Goal: Transaction & Acquisition: Purchase product/service

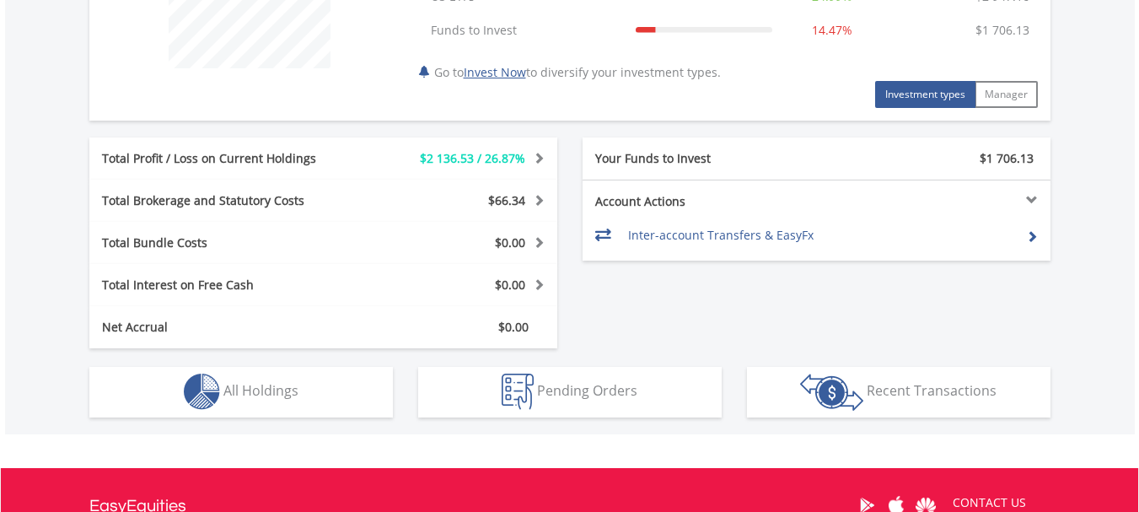
scroll to position [759, 0]
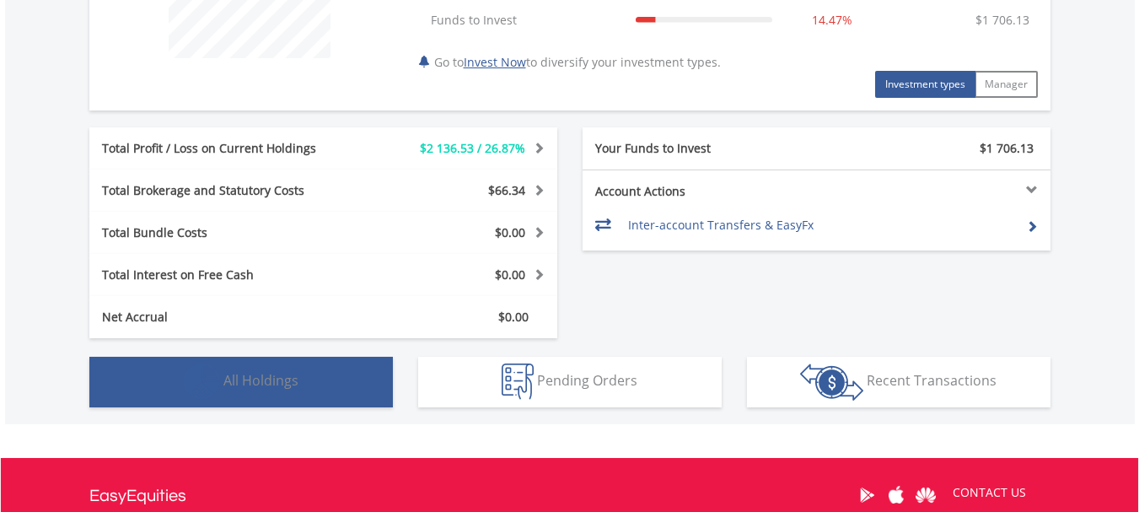
click at [286, 383] on span "All Holdings" at bounding box center [260, 380] width 75 height 19
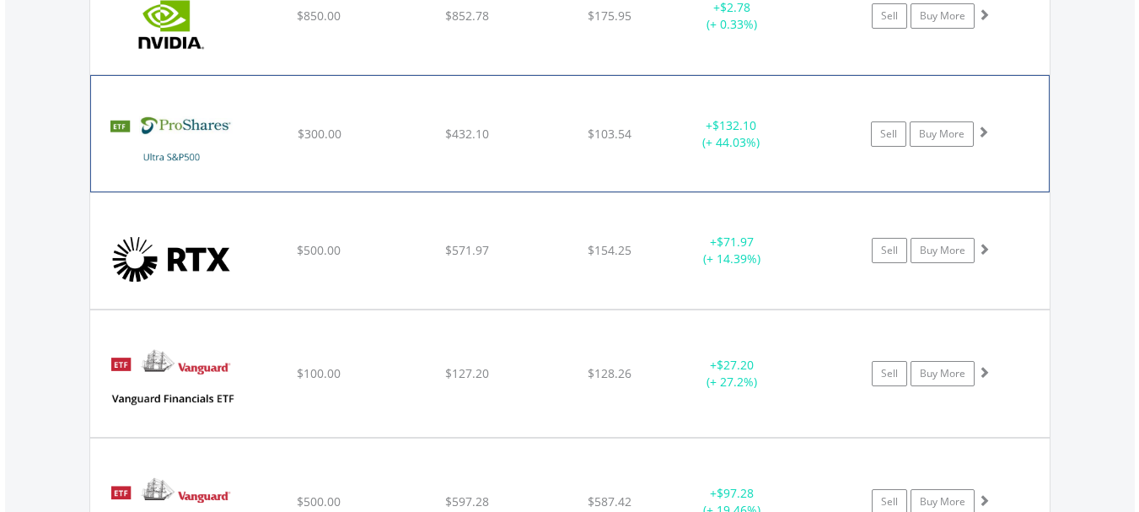
scroll to position [2565, 0]
click at [937, 132] on link "Buy More" at bounding box center [941, 133] width 64 height 25
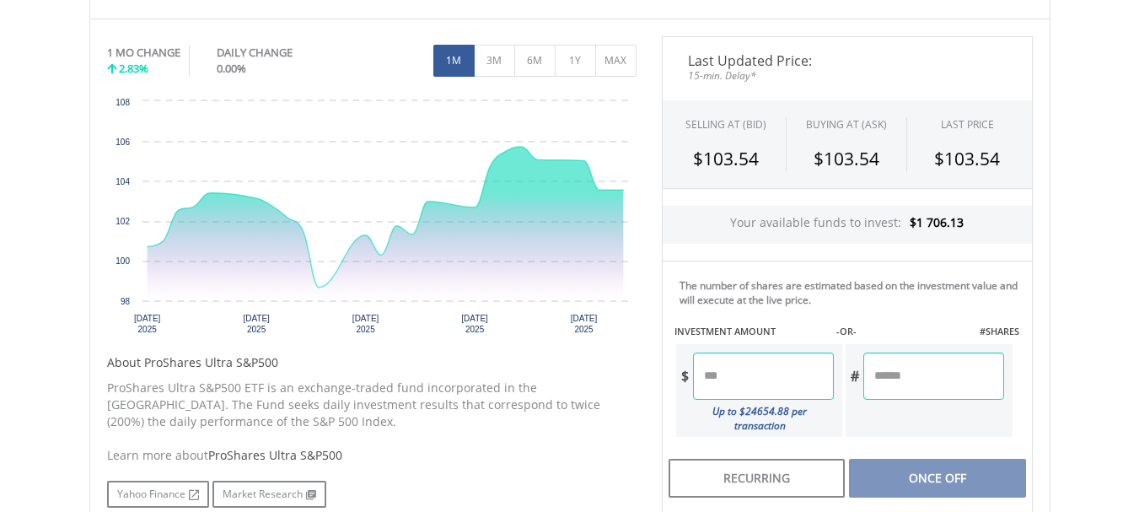
scroll to position [590, 0]
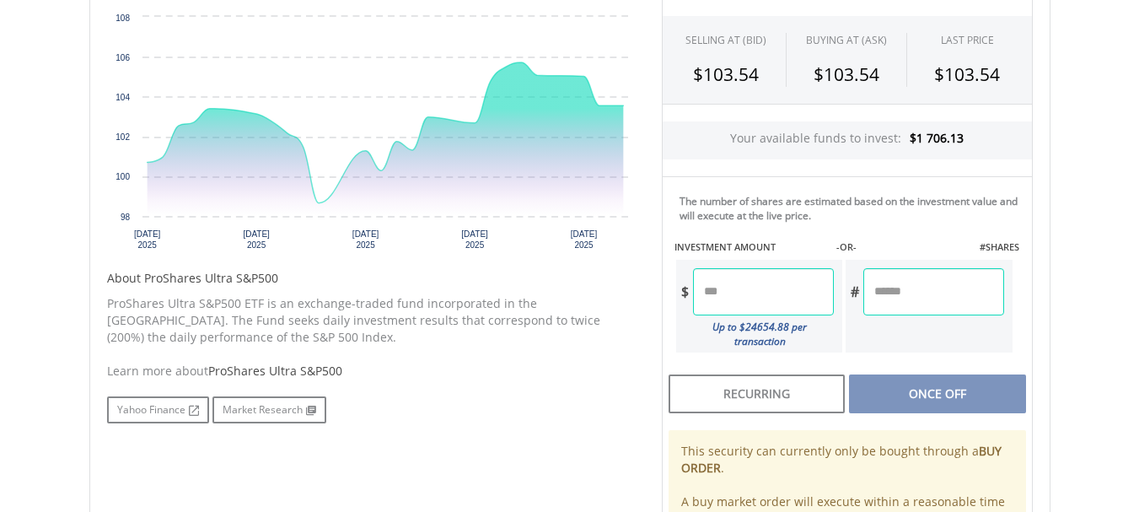
click at [767, 287] on input "number" at bounding box center [763, 291] width 141 height 47
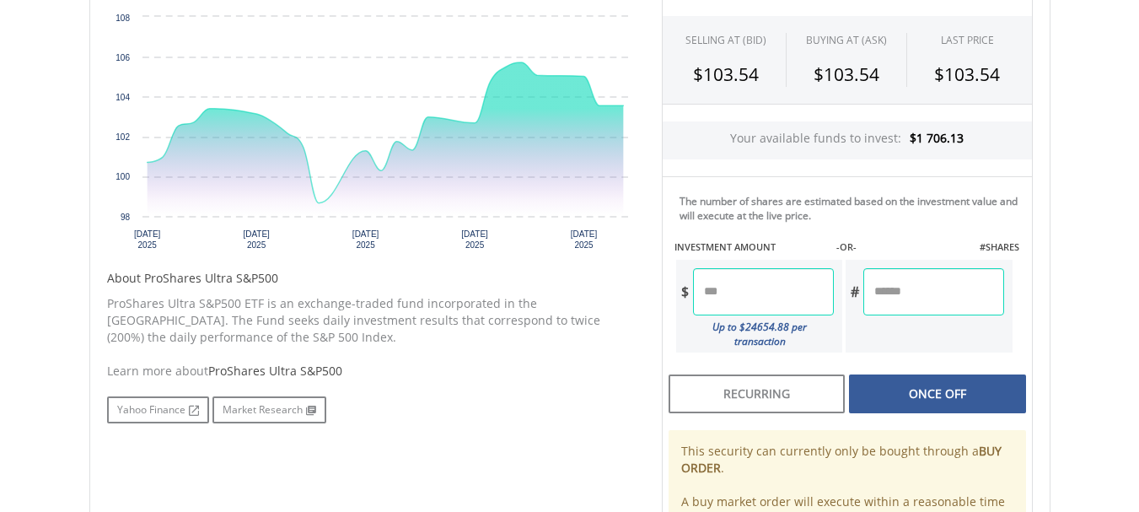
click at [915, 380] on div "Last Updated Price: 15-min. Delay* SELLING AT (BID) BUYING AT (ASK) LAST PRICE …" at bounding box center [847, 283] width 396 height 662
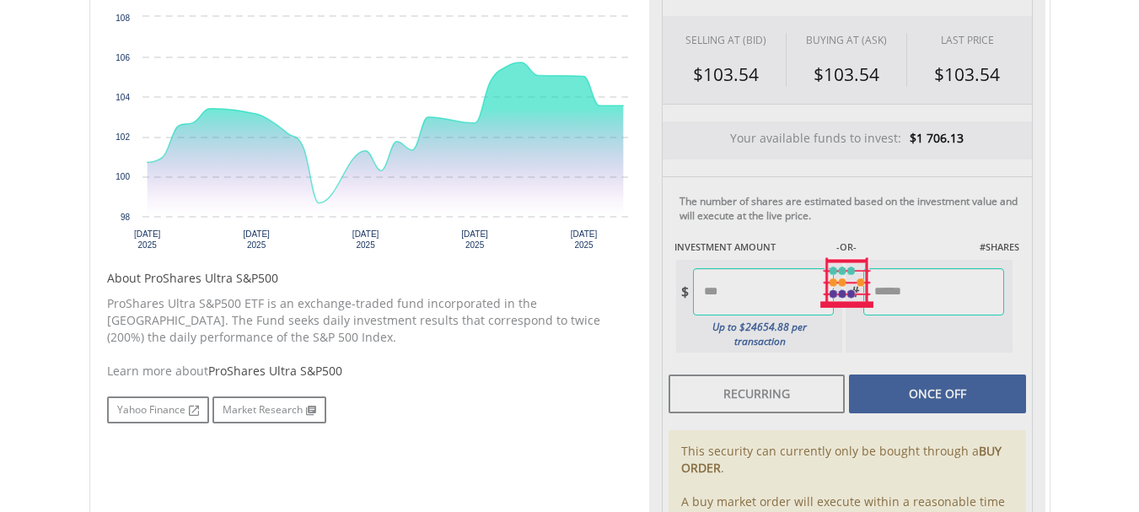
type input "******"
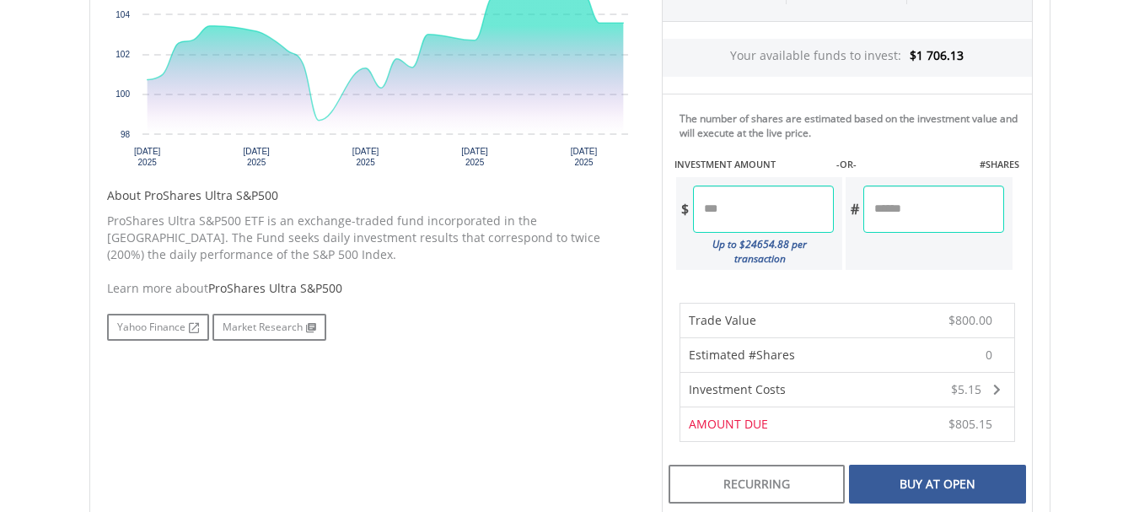
scroll to position [759, 0]
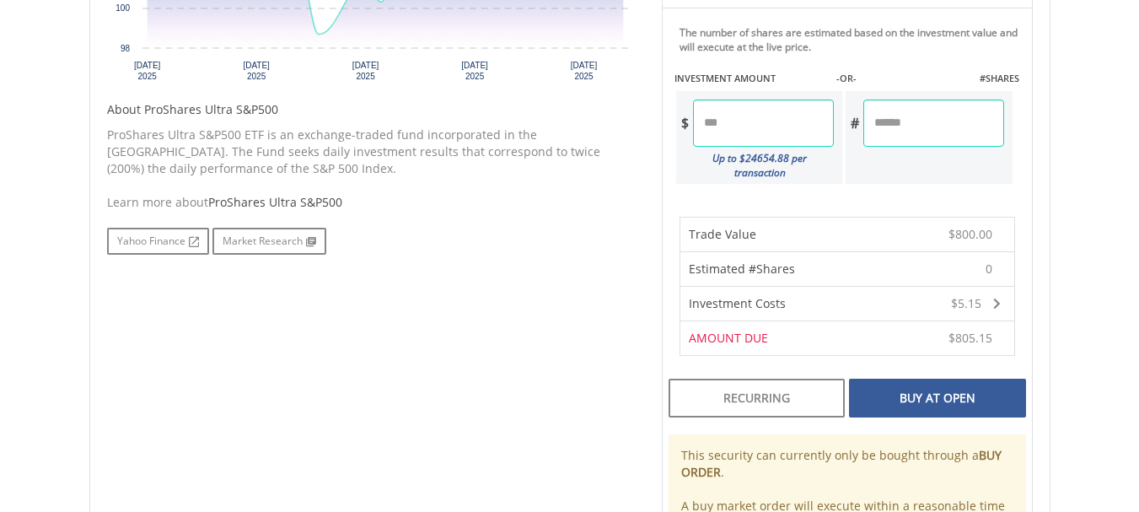
click at [890, 378] on div "Buy At Open" at bounding box center [937, 397] width 176 height 39
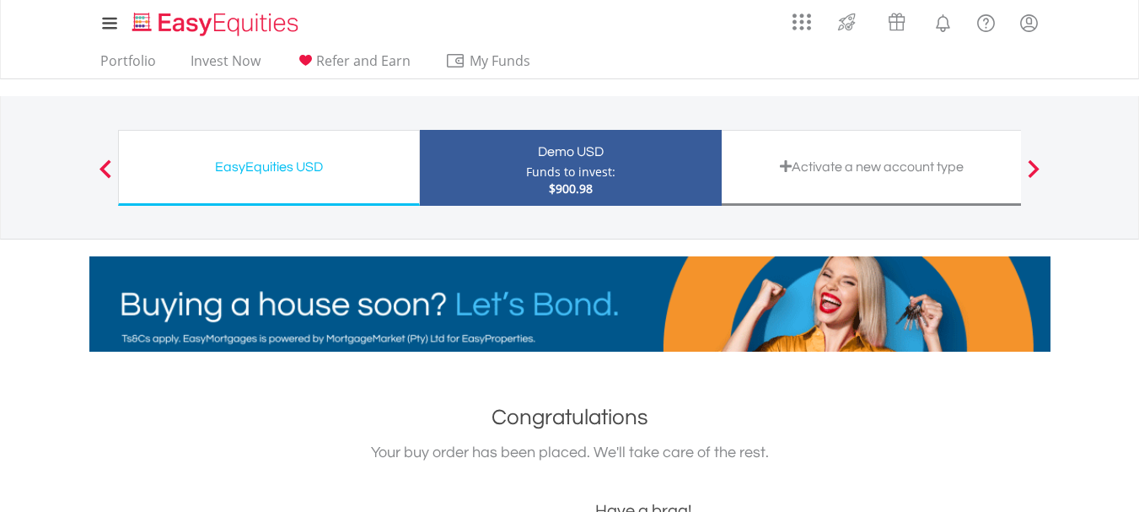
click at [575, 169] on div "Funds to invest:" at bounding box center [570, 172] width 89 height 17
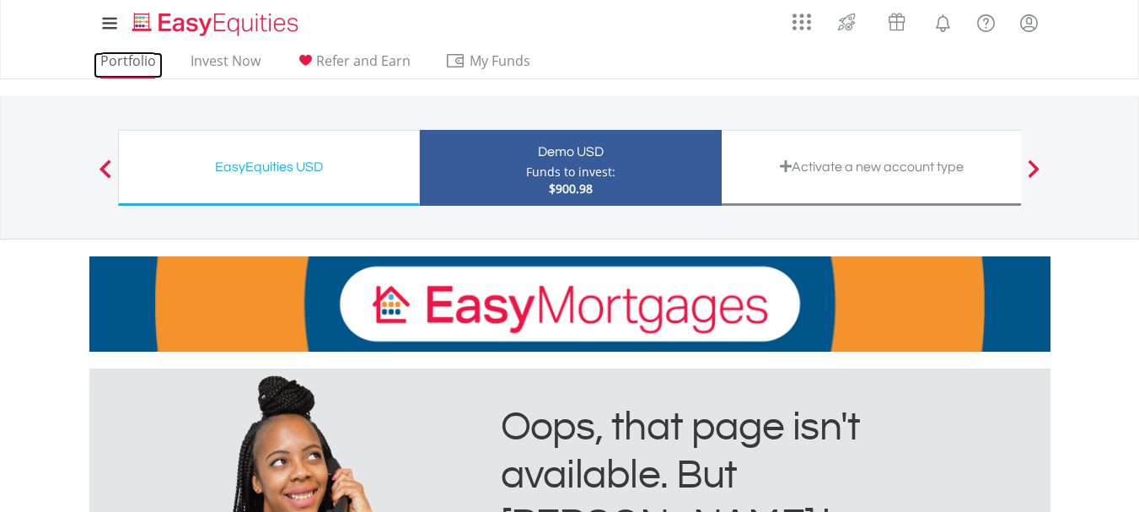
click at [131, 61] on link "Portfolio" at bounding box center [128, 65] width 69 height 26
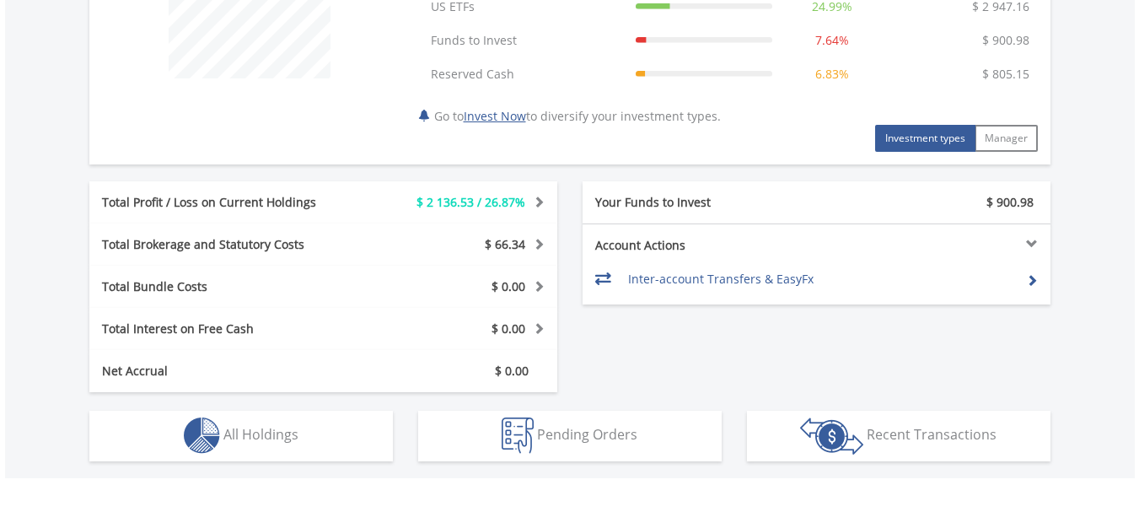
scroll to position [759, 0]
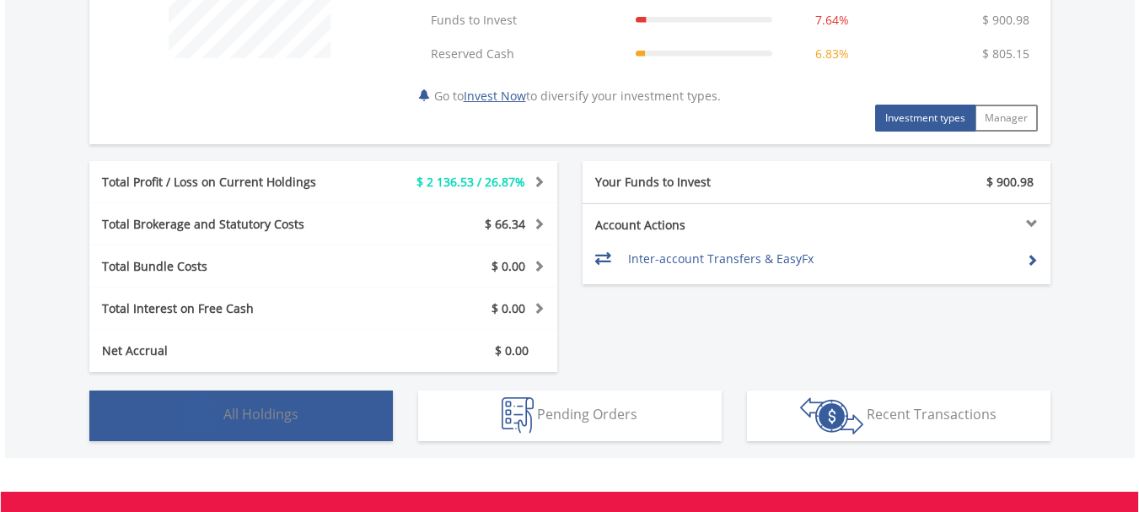
click at [354, 407] on button "Holdings All Holdings" at bounding box center [240, 415] width 303 height 51
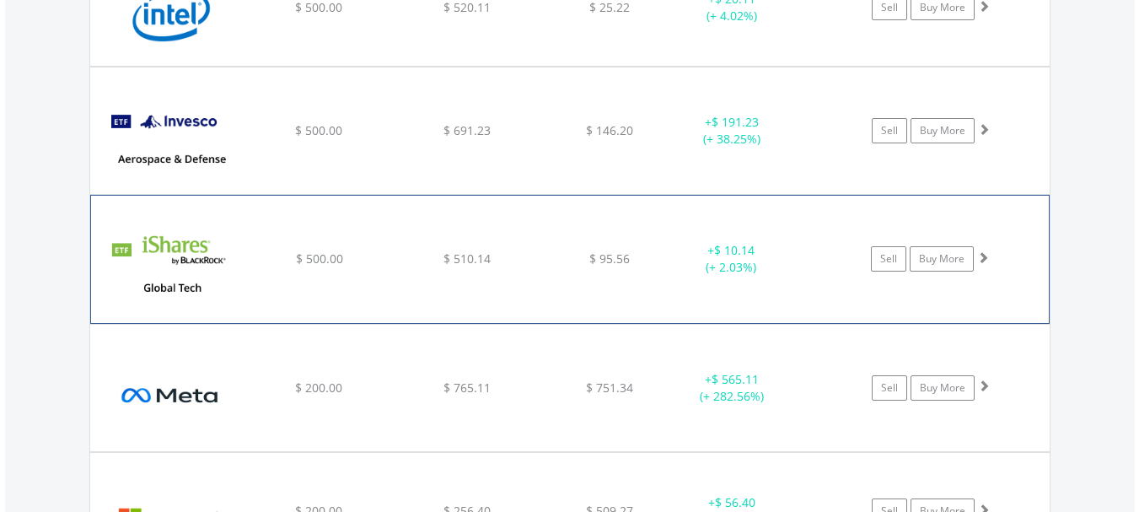
scroll to position [1924, 0]
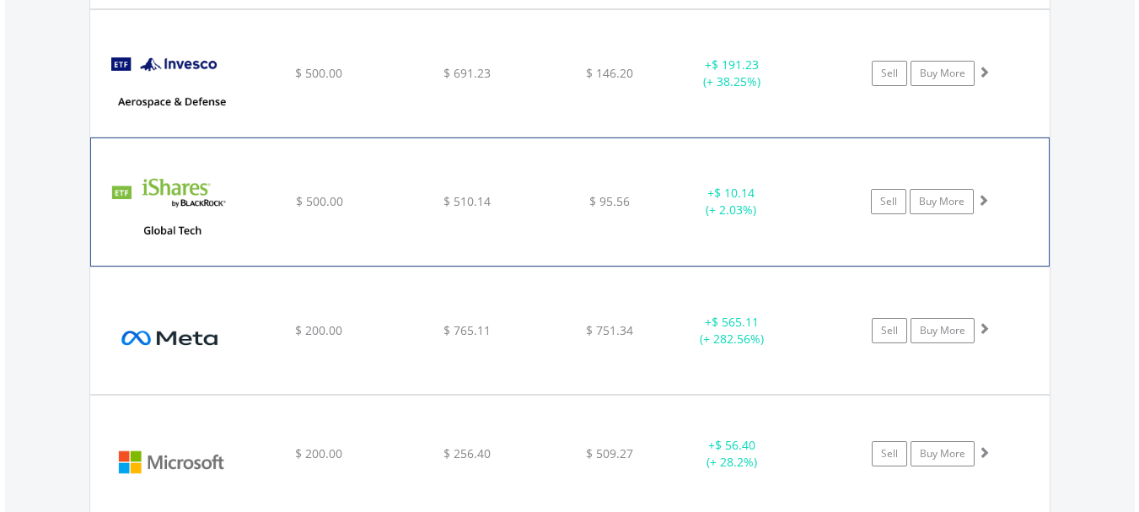
click at [985, 200] on span at bounding box center [983, 200] width 12 height 12
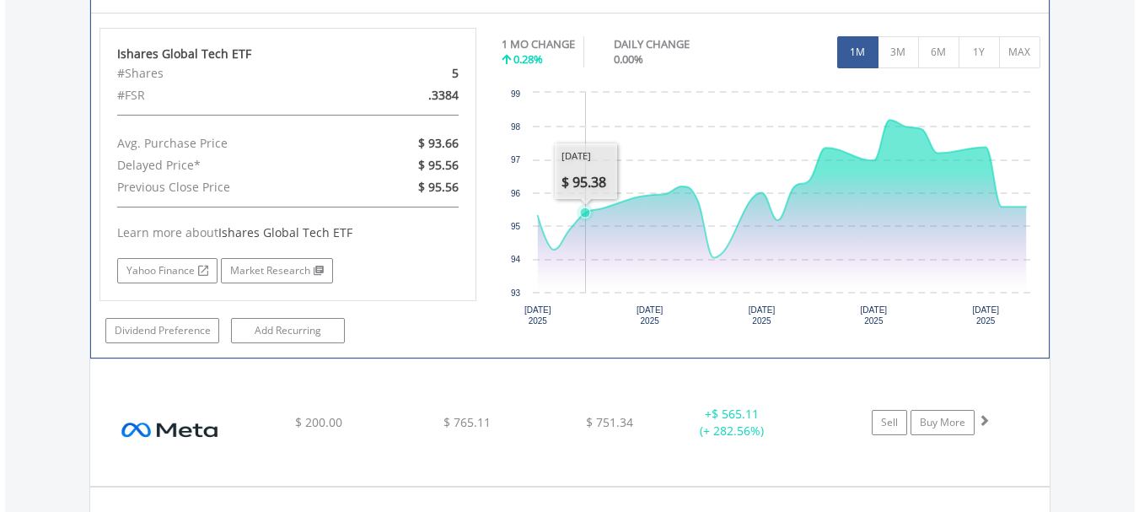
scroll to position [2093, 0]
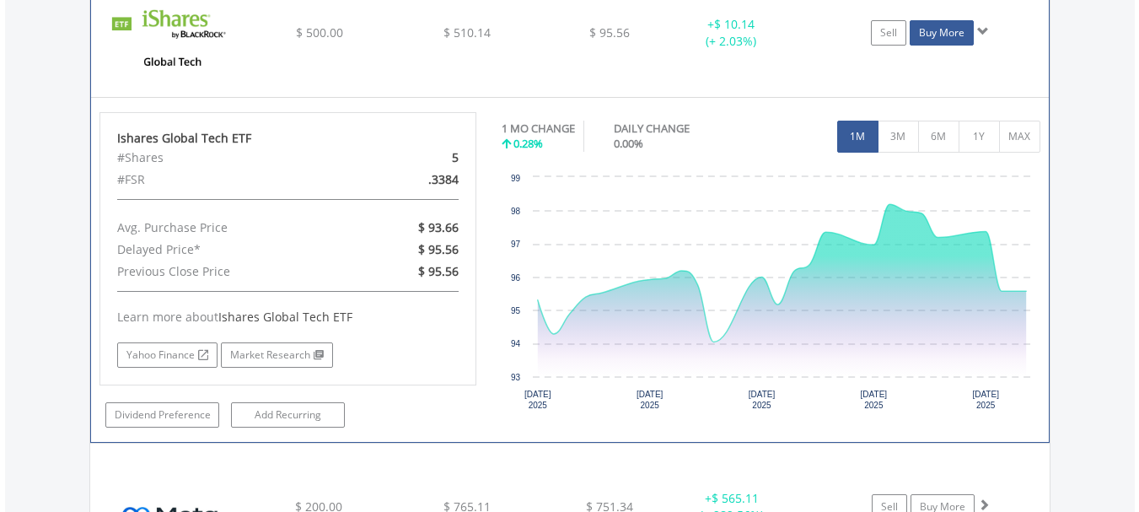
click at [946, 37] on link "Buy More" at bounding box center [941, 32] width 64 height 25
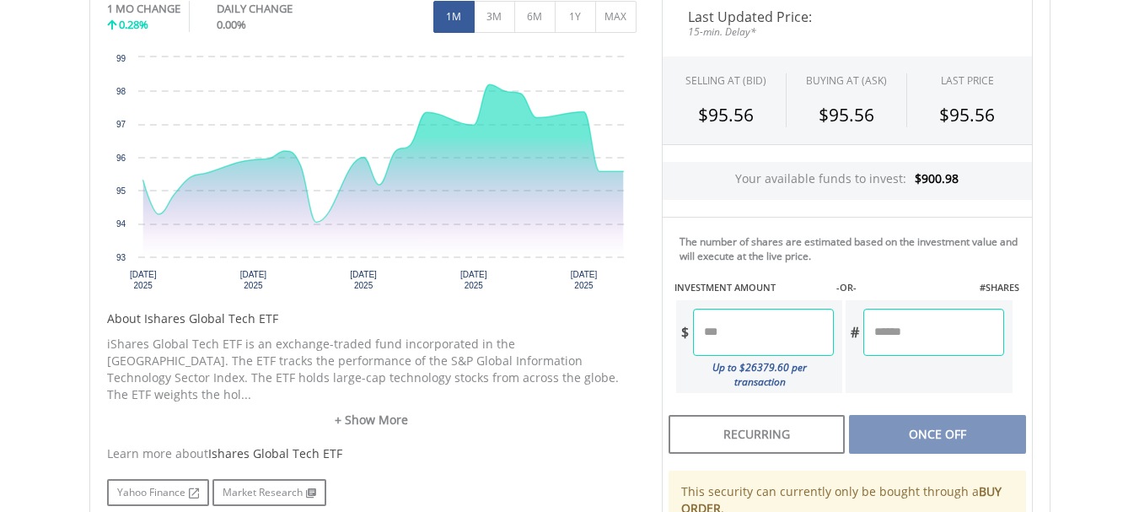
scroll to position [590, 0]
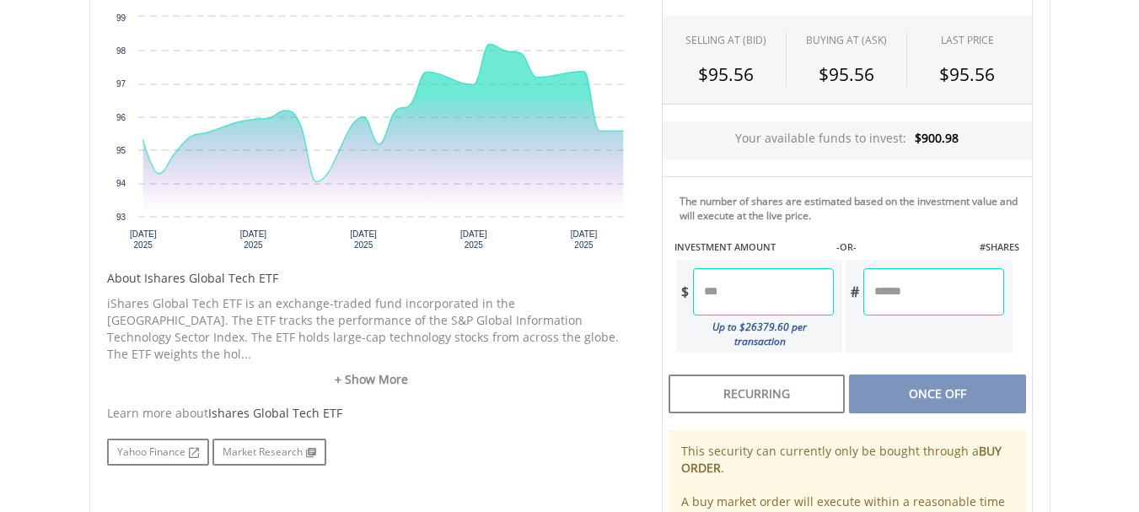
click at [739, 292] on input "number" at bounding box center [763, 291] width 141 height 47
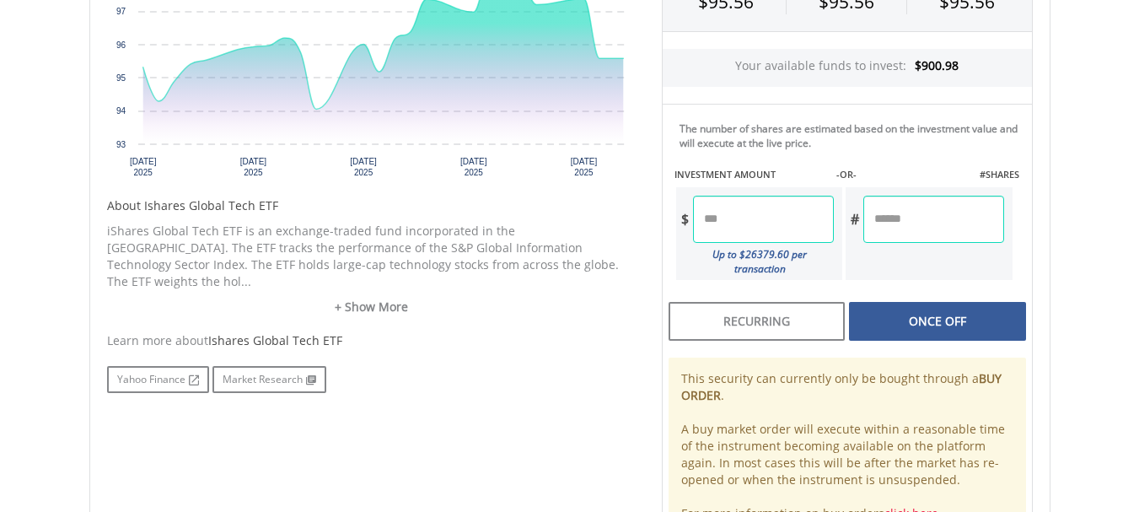
type input "******"
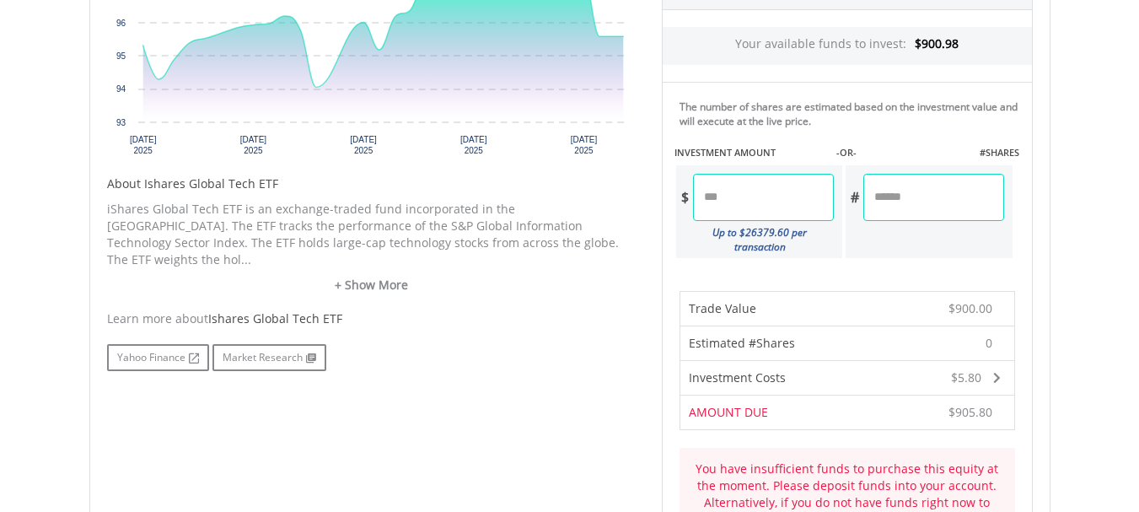
scroll to position [674, 0]
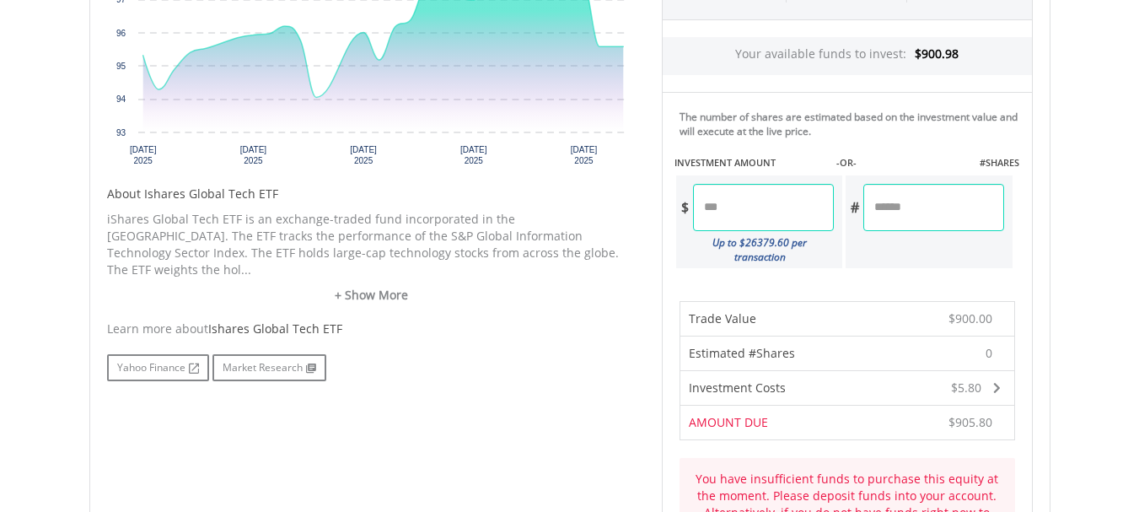
click at [756, 211] on input "******" at bounding box center [763, 207] width 141 height 47
type input "*"
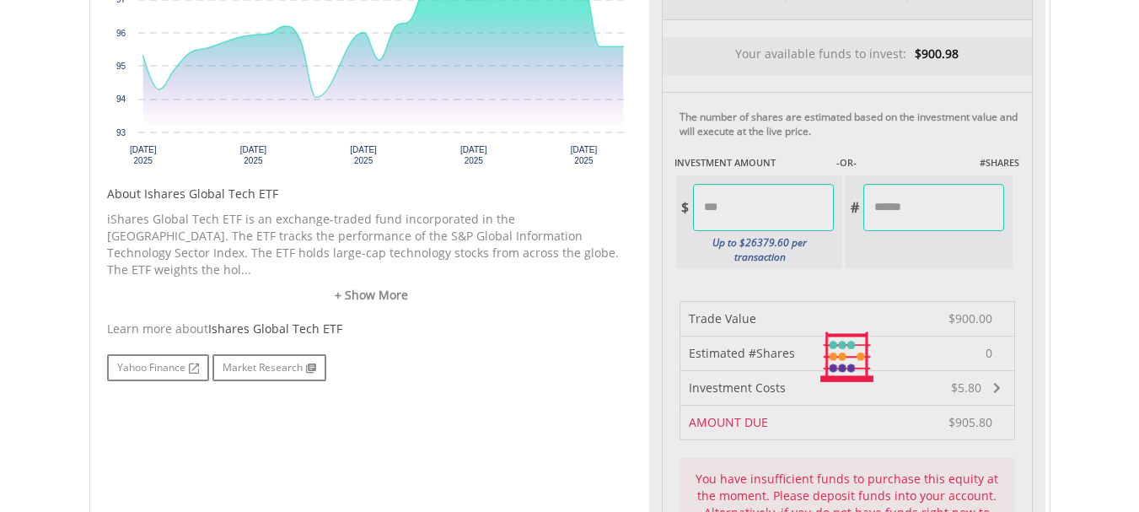
type input "******"
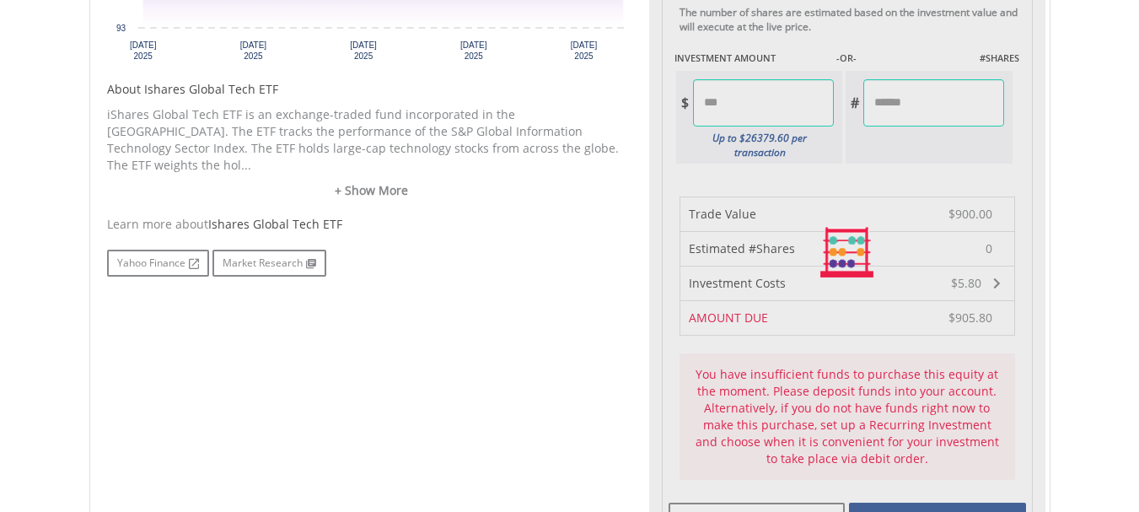
scroll to position [843, 0]
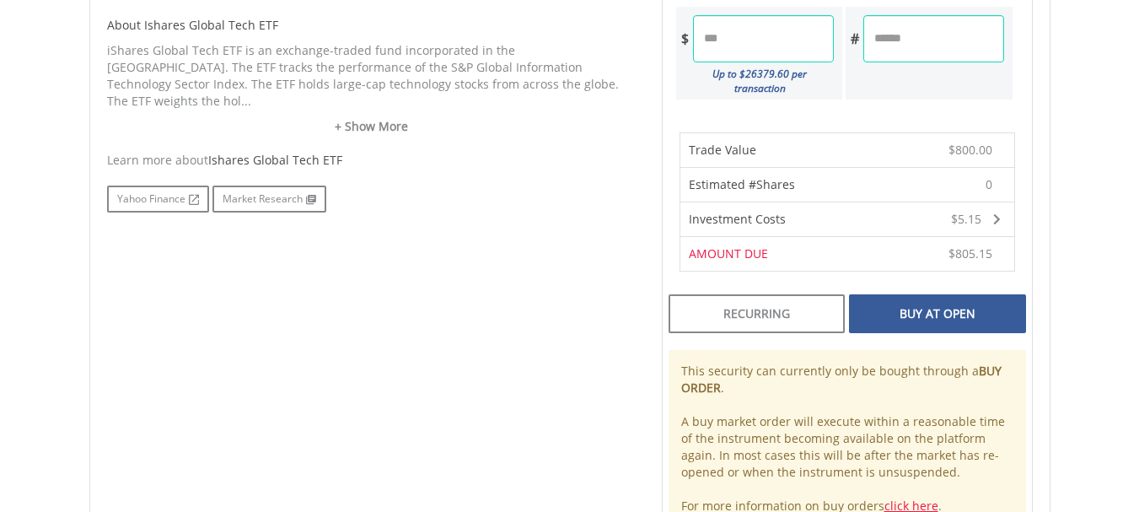
click at [940, 299] on div "Buy At Open" at bounding box center [937, 313] width 176 height 39
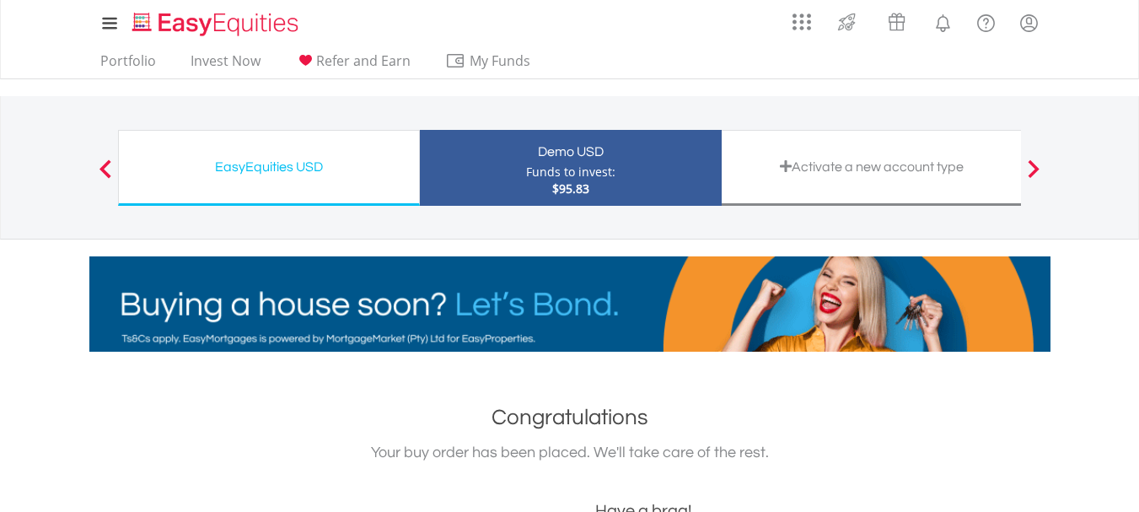
click at [289, 179] on div "EasyEquities USD Funds to invest: $95.83" at bounding box center [269, 168] width 302 height 76
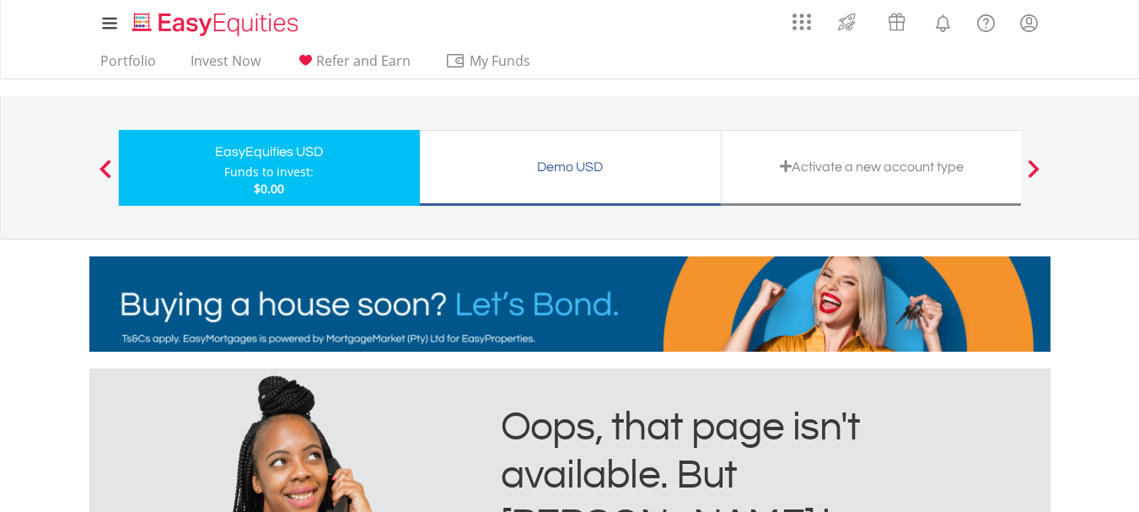
click at [626, 175] on div "Demo USD" at bounding box center [570, 167] width 281 height 24
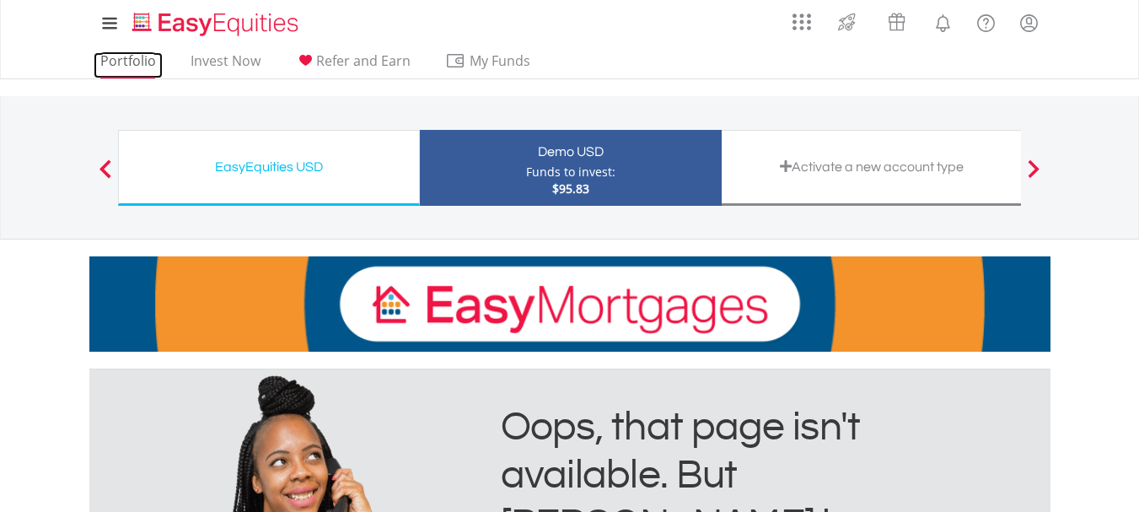
click at [131, 62] on link "Portfolio" at bounding box center [128, 65] width 69 height 26
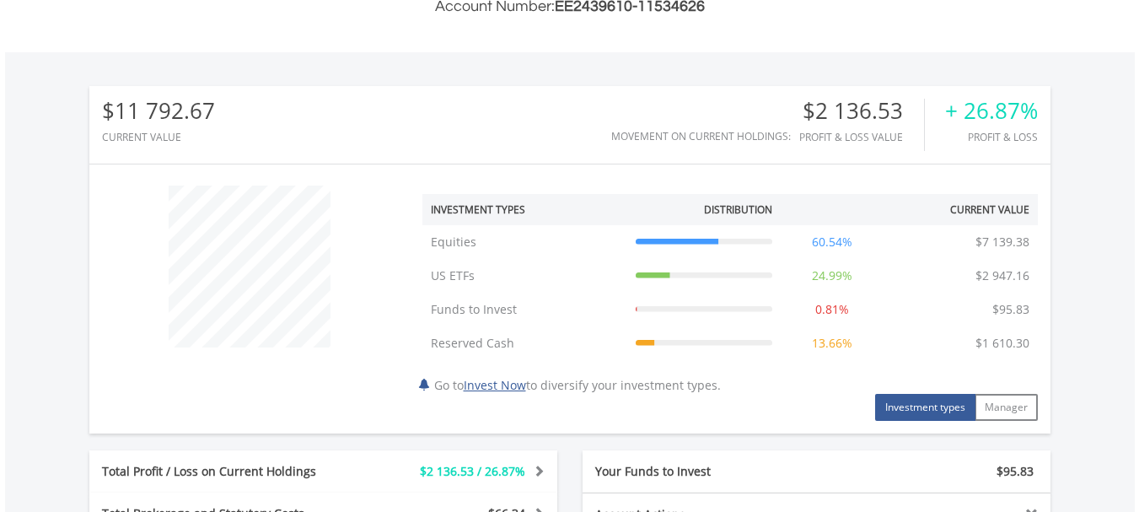
scroll to position [506, 0]
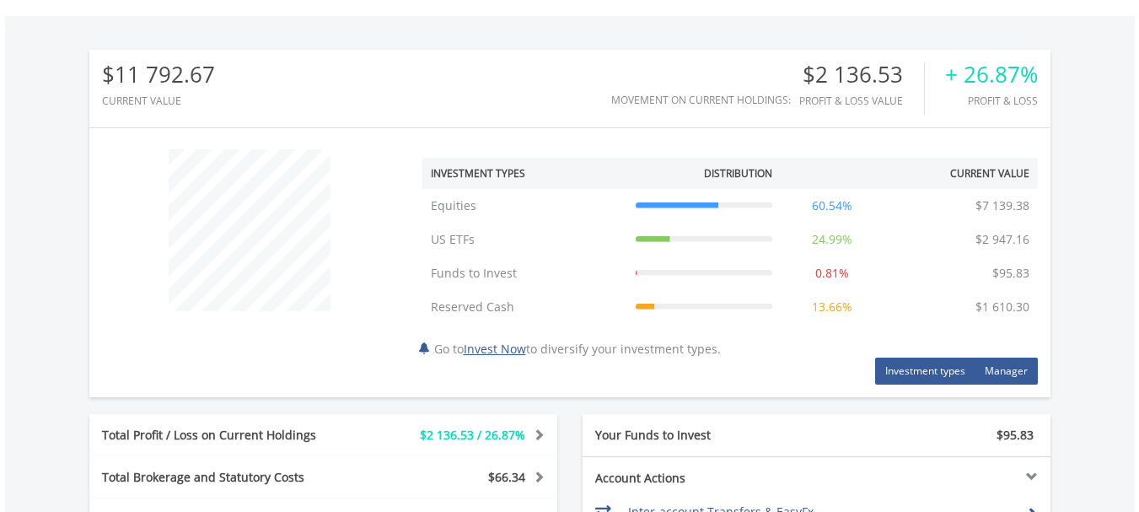
click at [1010, 366] on button "Manager" at bounding box center [1005, 370] width 63 height 27
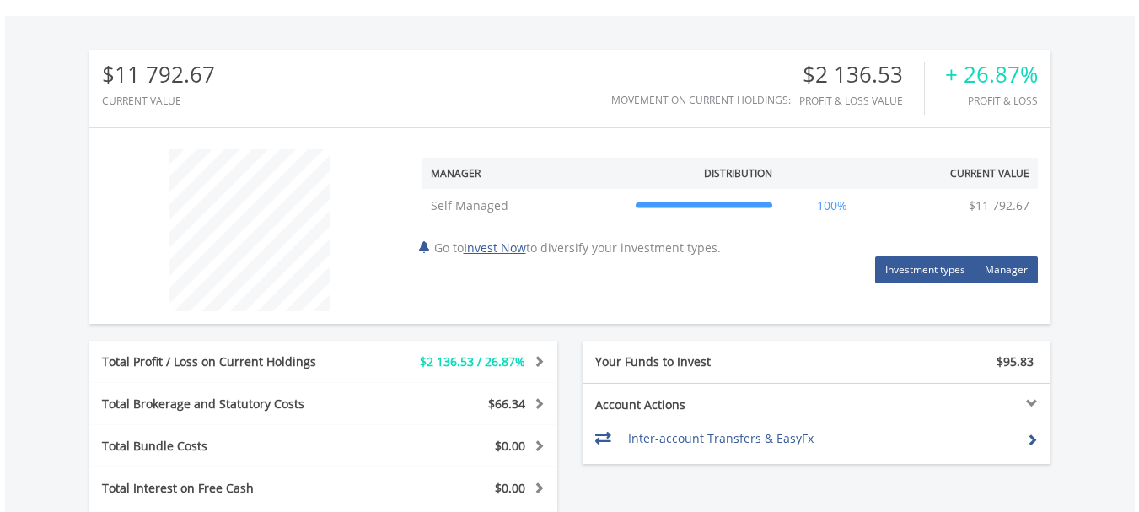
click at [920, 269] on button "Investment types" at bounding box center [925, 269] width 100 height 27
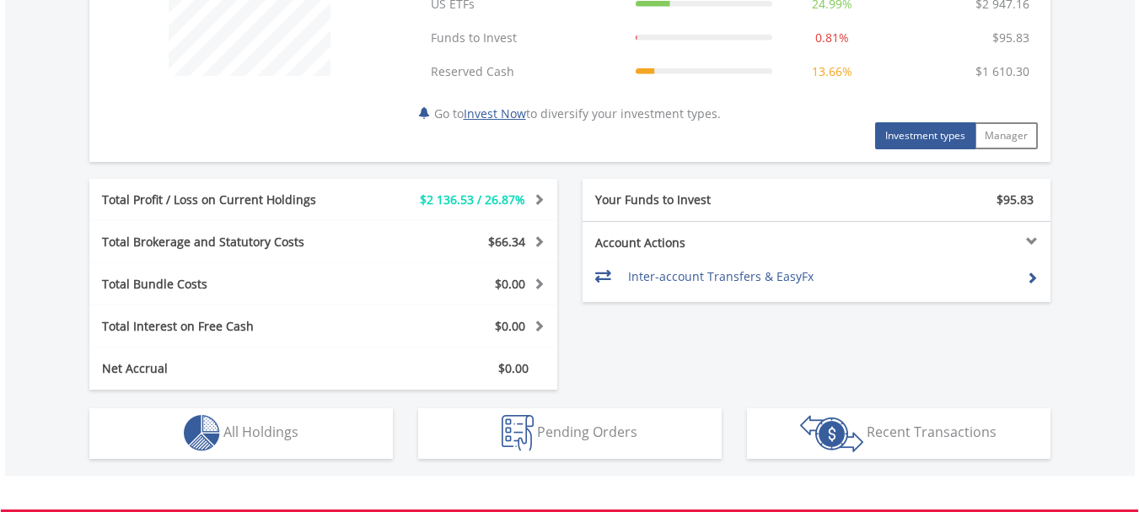
scroll to position [759, 0]
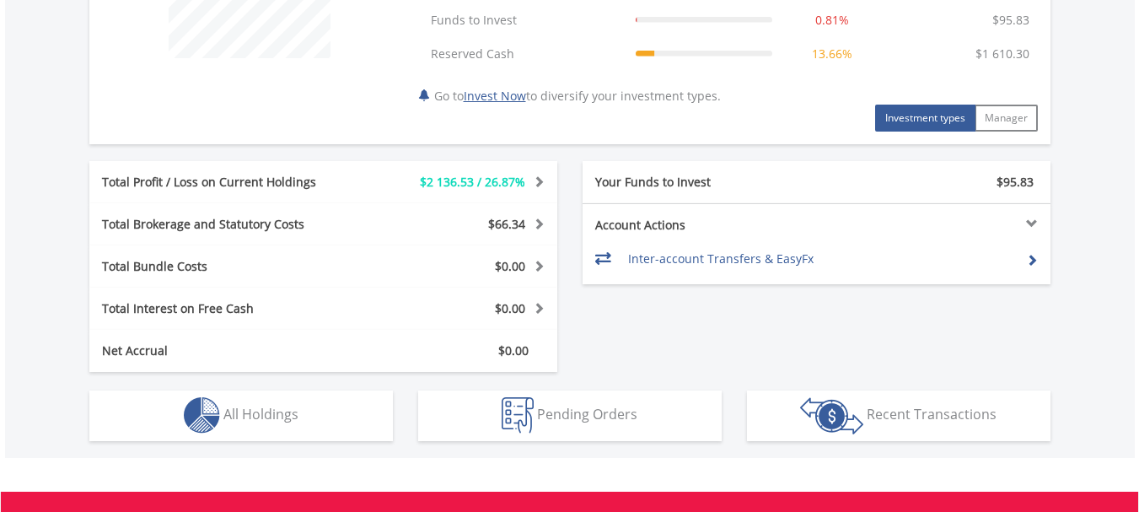
click at [538, 180] on span at bounding box center [536, 181] width 16 height 12
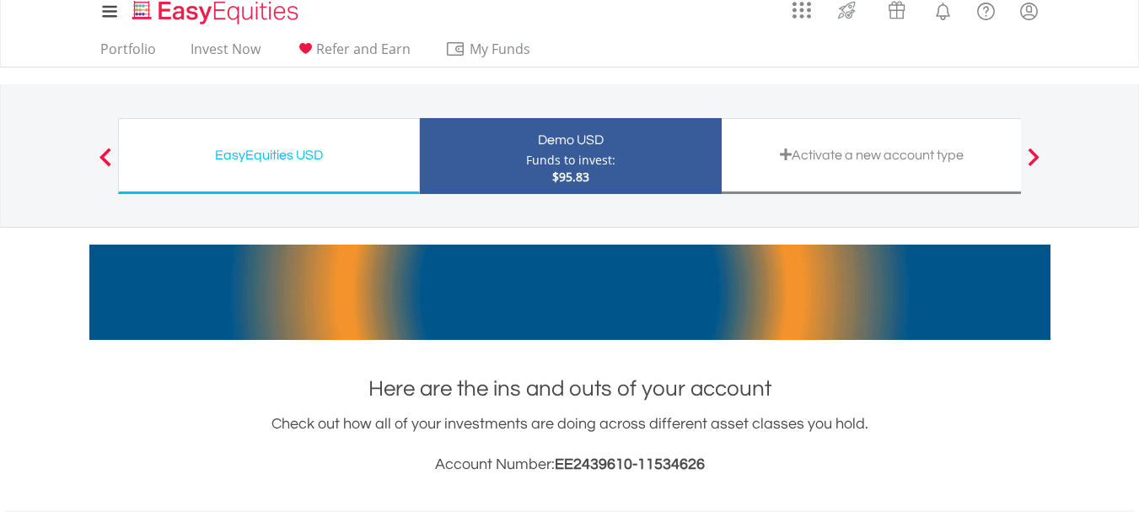
scroll to position [0, 0]
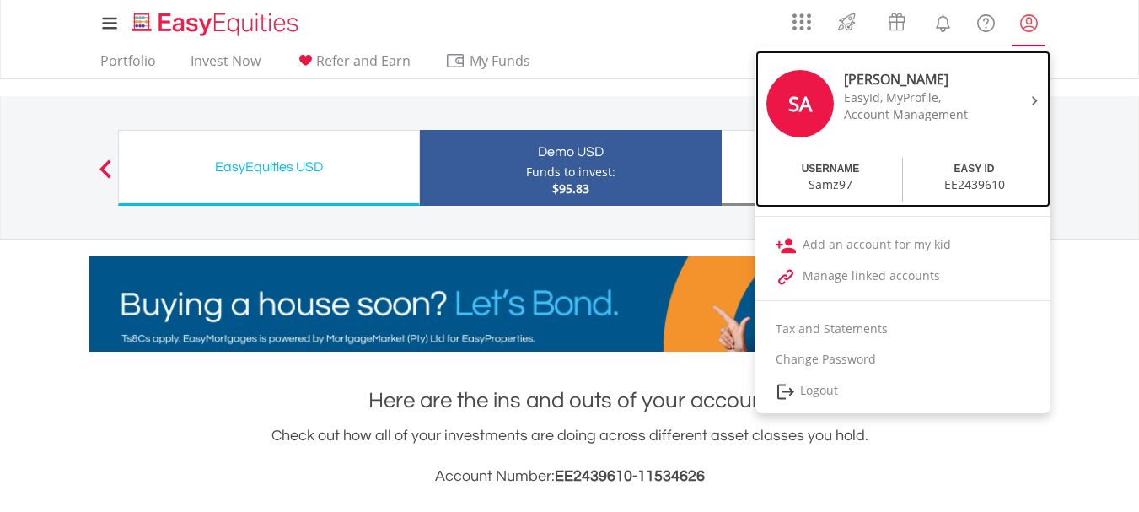
click at [1025, 91] on div at bounding box center [1031, 99] width 25 height 17
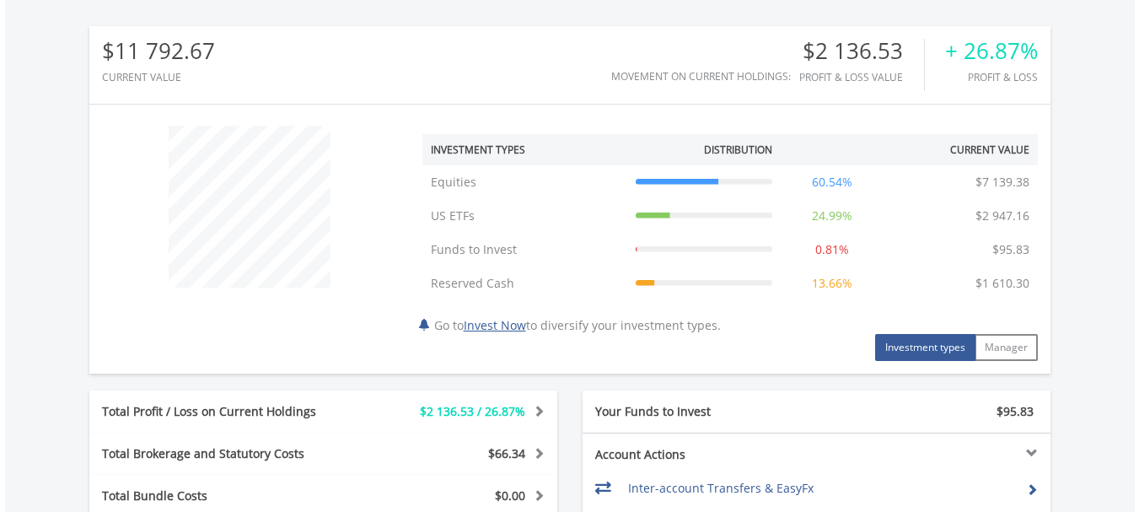
scroll to position [516, 0]
